Goal: Transaction & Acquisition: Purchase product/service

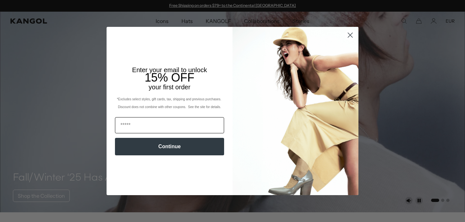
click at [186, 122] on input "Email" at bounding box center [169, 125] width 109 height 16
type input "**********"
click at [183, 147] on button "Continue" at bounding box center [169, 146] width 109 height 17
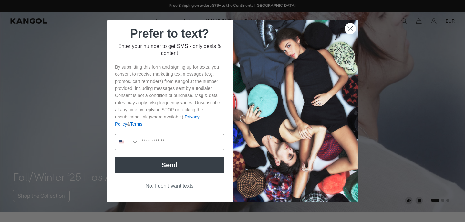
click at [181, 184] on button "No, I don't want texts" at bounding box center [169, 186] width 109 height 12
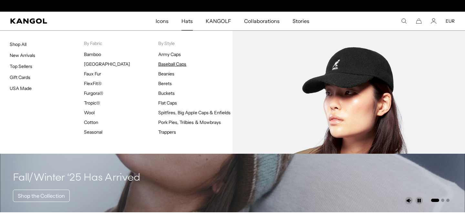
click at [163, 63] on link "Baseball Caps" at bounding box center [172, 64] width 28 height 6
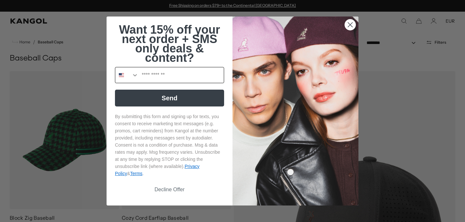
click at [129, 74] on button "Search Countries" at bounding box center [126, 75] width 23 height 16
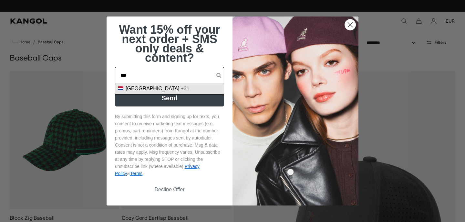
type input "***"
click at [142, 87] on span "Netherlands" at bounding box center [153, 89] width 54 height 6
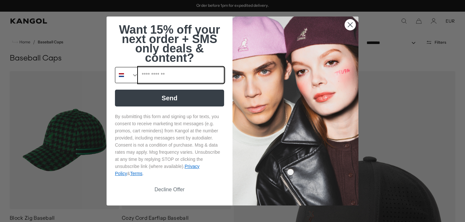
click at [157, 77] on input "Phone Number" at bounding box center [181, 75] width 85 height 16
type input "**********"
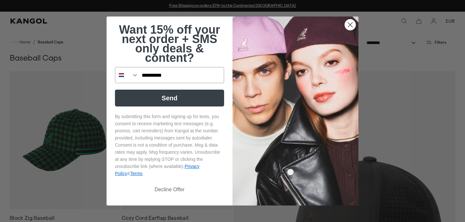
click at [174, 93] on button "Send" at bounding box center [169, 97] width 109 height 17
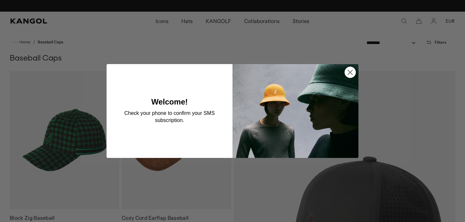
scroll to position [0, 133]
click at [353, 69] on circle "Close dialog" at bounding box center [350, 72] width 11 height 11
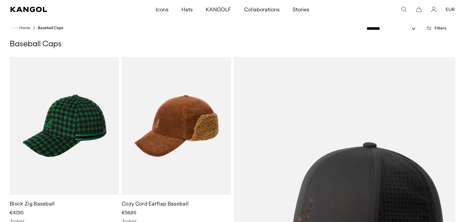
scroll to position [0, 0]
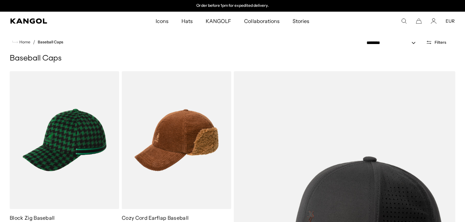
click at [445, 44] on button "Filters" at bounding box center [436, 42] width 28 height 6
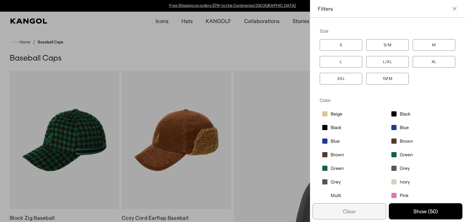
click at [397, 125] on label "Blue" at bounding box center [422, 127] width 67 height 11
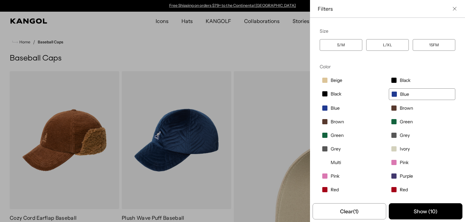
click at [342, 110] on label "Blue" at bounding box center [353, 107] width 67 height 11
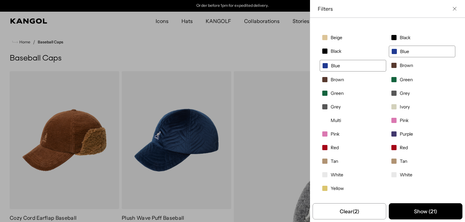
scroll to position [78, 0]
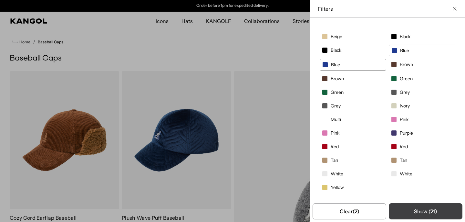
click at [420, 209] on button "Show ( 21 )" at bounding box center [426, 211] width 74 height 16
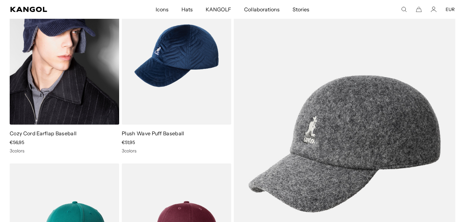
scroll to position [0, 133]
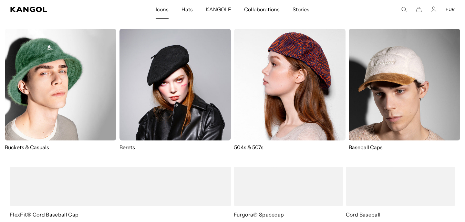
click at [156, 13] on link "Icons" at bounding box center [162, 9] width 26 height 19
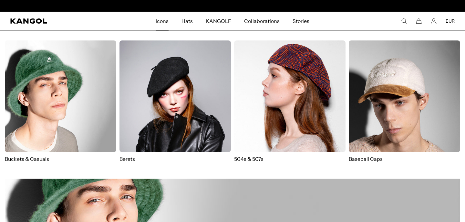
scroll to position [0, 133]
click at [357, 95] on img at bounding box center [404, 95] width 111 height 111
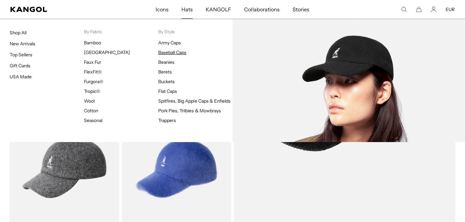
click at [175, 53] on link "Baseball Caps" at bounding box center [172, 52] width 28 height 6
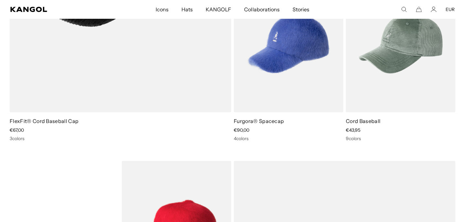
scroll to position [1352, 0]
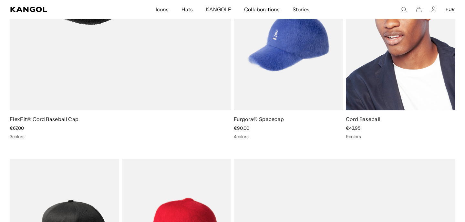
click at [392, 87] on img at bounding box center [400, 42] width 109 height 138
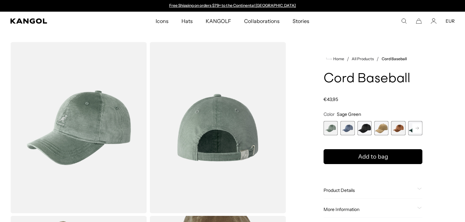
click at [365, 129] on span "3 of 9" at bounding box center [364, 128] width 14 height 14
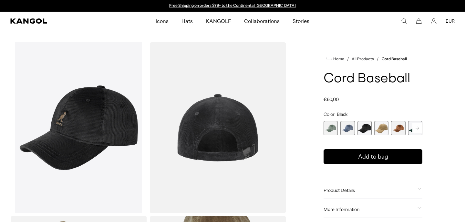
click at [415, 130] on rect at bounding box center [417, 128] width 10 height 10
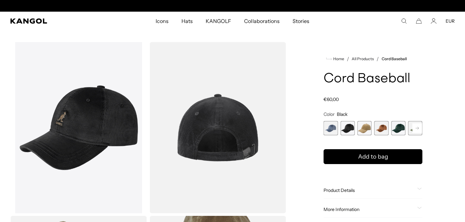
scroll to position [0, 133]
click at [398, 125] on span "6 of 9" at bounding box center [398, 128] width 14 height 14
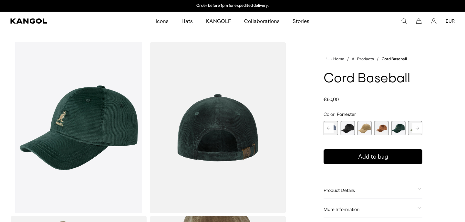
click at [424, 129] on div "Home / All Products / Cord Baseball Cord Baseball Regular price €60,00 Regular …" at bounding box center [372, 214] width 163 height 344
click at [420, 129] on rect at bounding box center [417, 128] width 10 height 10
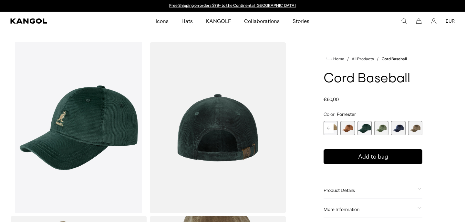
click at [398, 128] on span "8 of 9" at bounding box center [398, 128] width 14 height 14
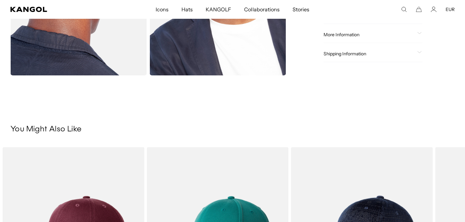
scroll to position [0, 133]
click at [362, 57] on div "Shipping Information" at bounding box center [373, 54] width 99 height 16
click at [364, 51] on span "Shipping Information" at bounding box center [369, 54] width 91 height 6
click at [385, 52] on div at bounding box center [373, 54] width 99 height 5
click at [361, 52] on div at bounding box center [373, 54] width 99 height 5
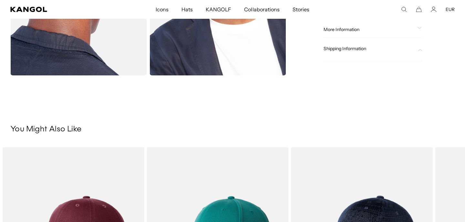
click at [361, 50] on span "Shipping Information" at bounding box center [369, 49] width 91 height 6
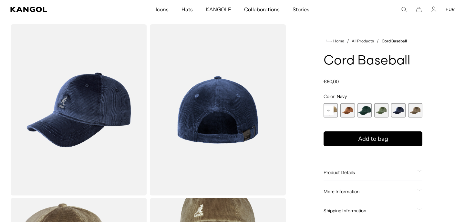
click at [329, 109] on rect at bounding box center [329, 110] width 10 height 10
click at [363, 109] on span "3 of 9" at bounding box center [364, 110] width 14 height 14
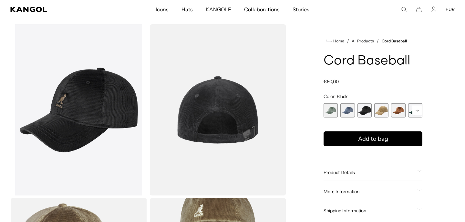
click at [398, 112] on span "5 of 9" at bounding box center [398, 110] width 14 height 14
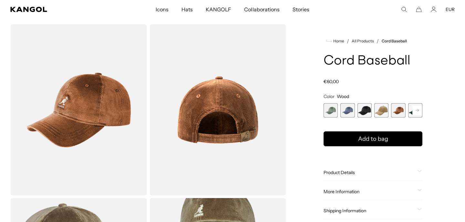
click at [406, 110] on div "Sage Green Variant sold out or unavailable Denim Blue Variant sold out or unava…" at bounding box center [373, 110] width 99 height 14
click at [408, 109] on div "Sage Green Variant sold out or unavailable Denim Blue Variant sold out or unava…" at bounding box center [373, 110] width 99 height 14
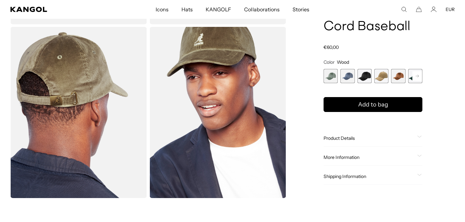
scroll to position [0, 133]
